Goal: Information Seeking & Learning: Find specific page/section

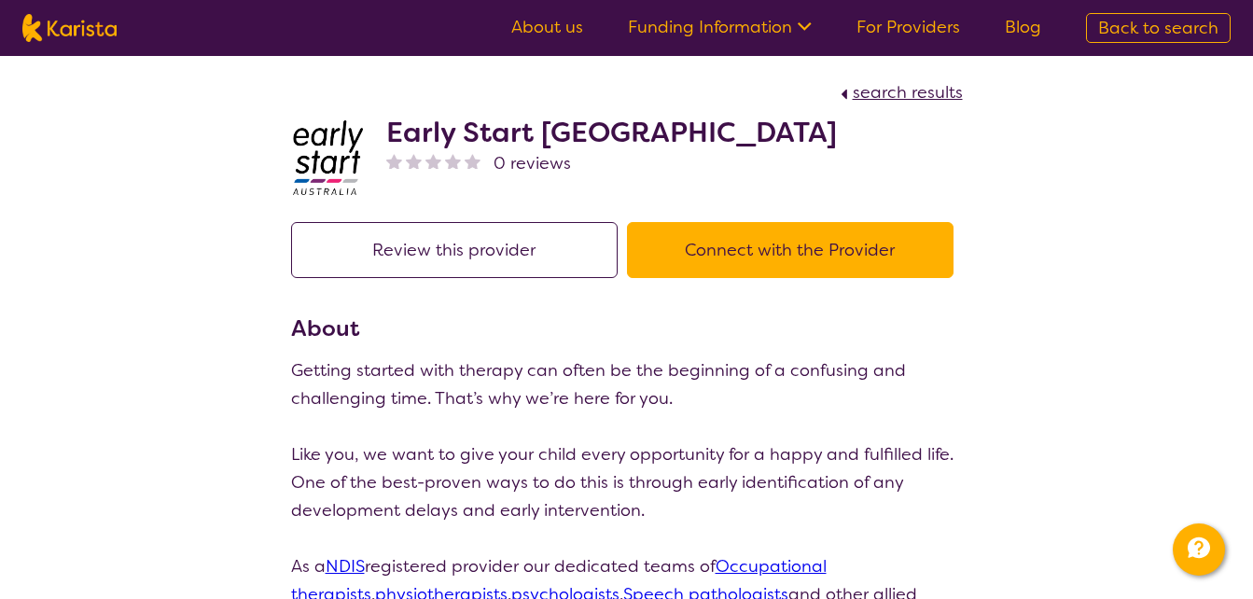
click at [69, 38] on img at bounding box center [69, 28] width 94 height 28
select select "[MEDICAL_DATA]"
select select "EC"
select select "NDIS"
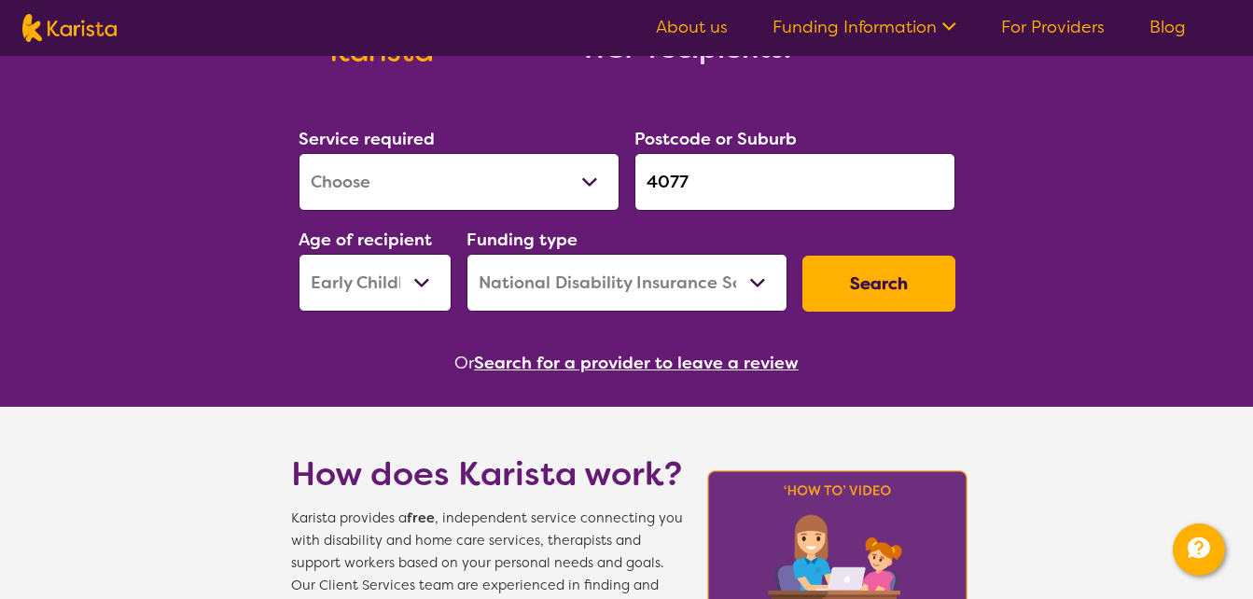
scroll to position [225, 0]
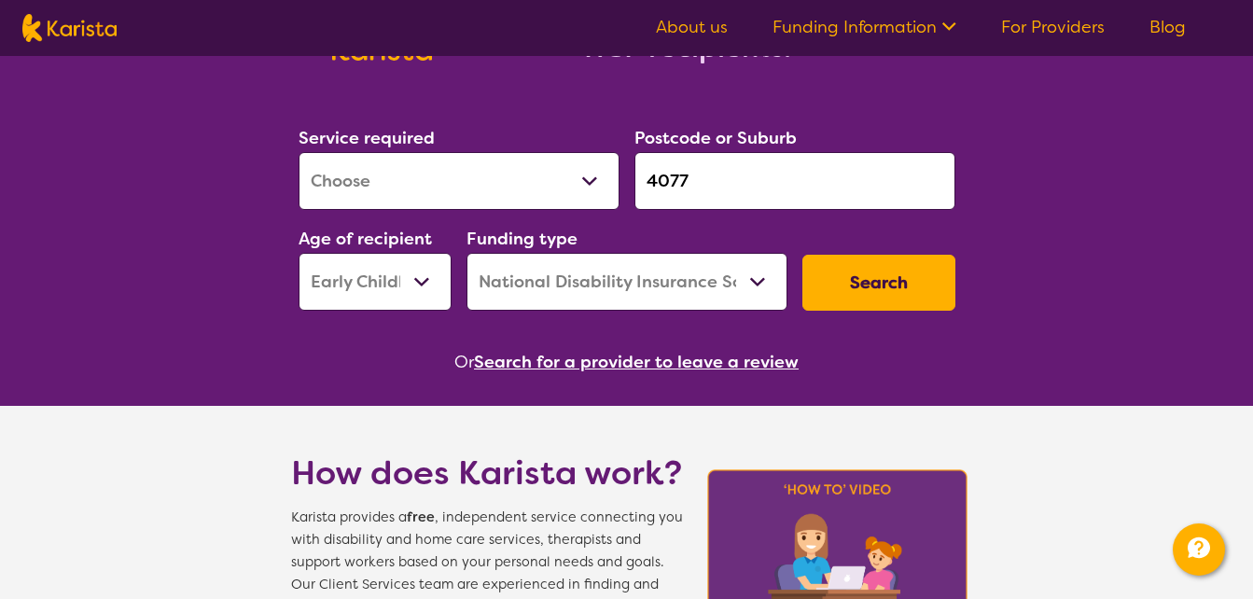
click at [837, 286] on button "Search" at bounding box center [878, 283] width 153 height 56
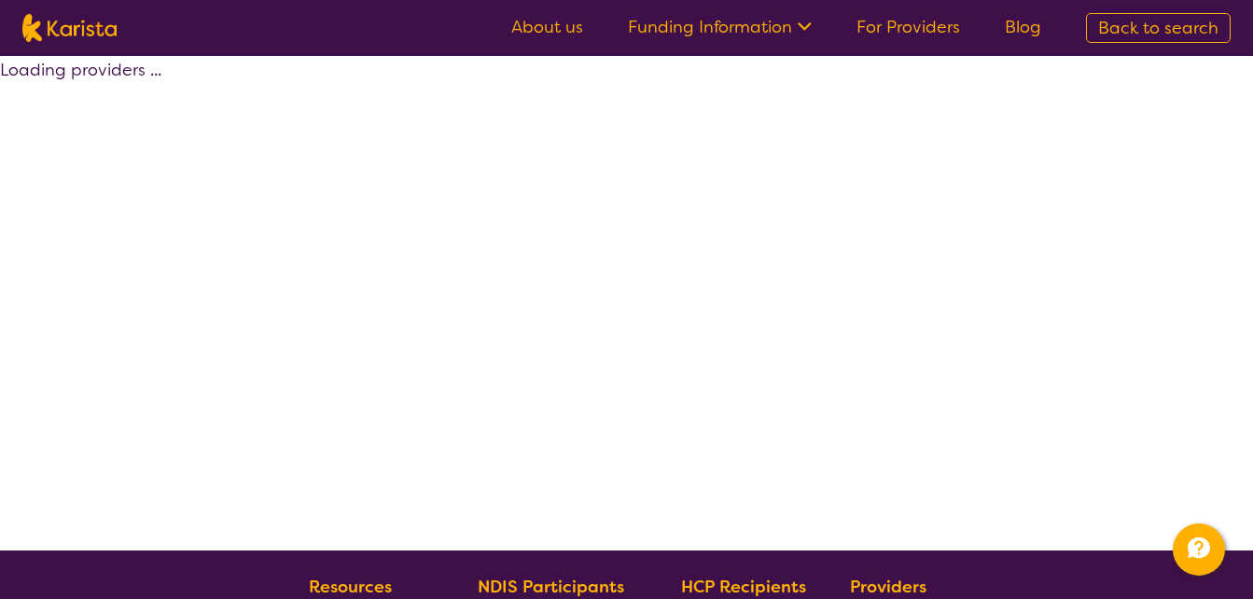
select select "by_score"
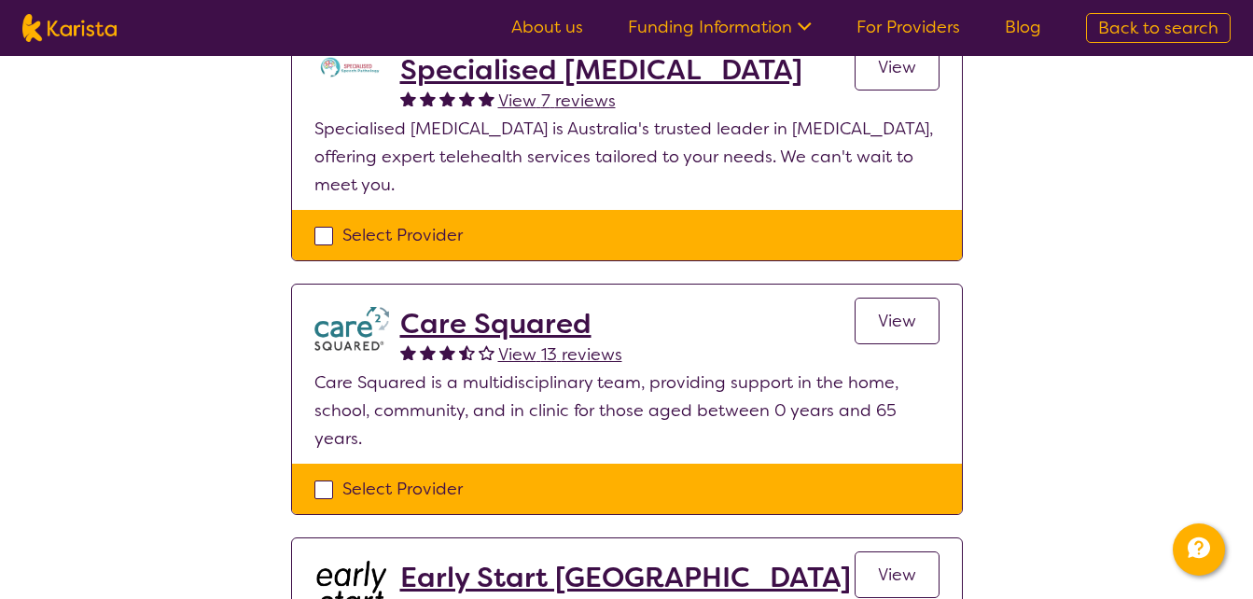
scroll to position [232, 0]
